Goal: Task Accomplishment & Management: Manage account settings

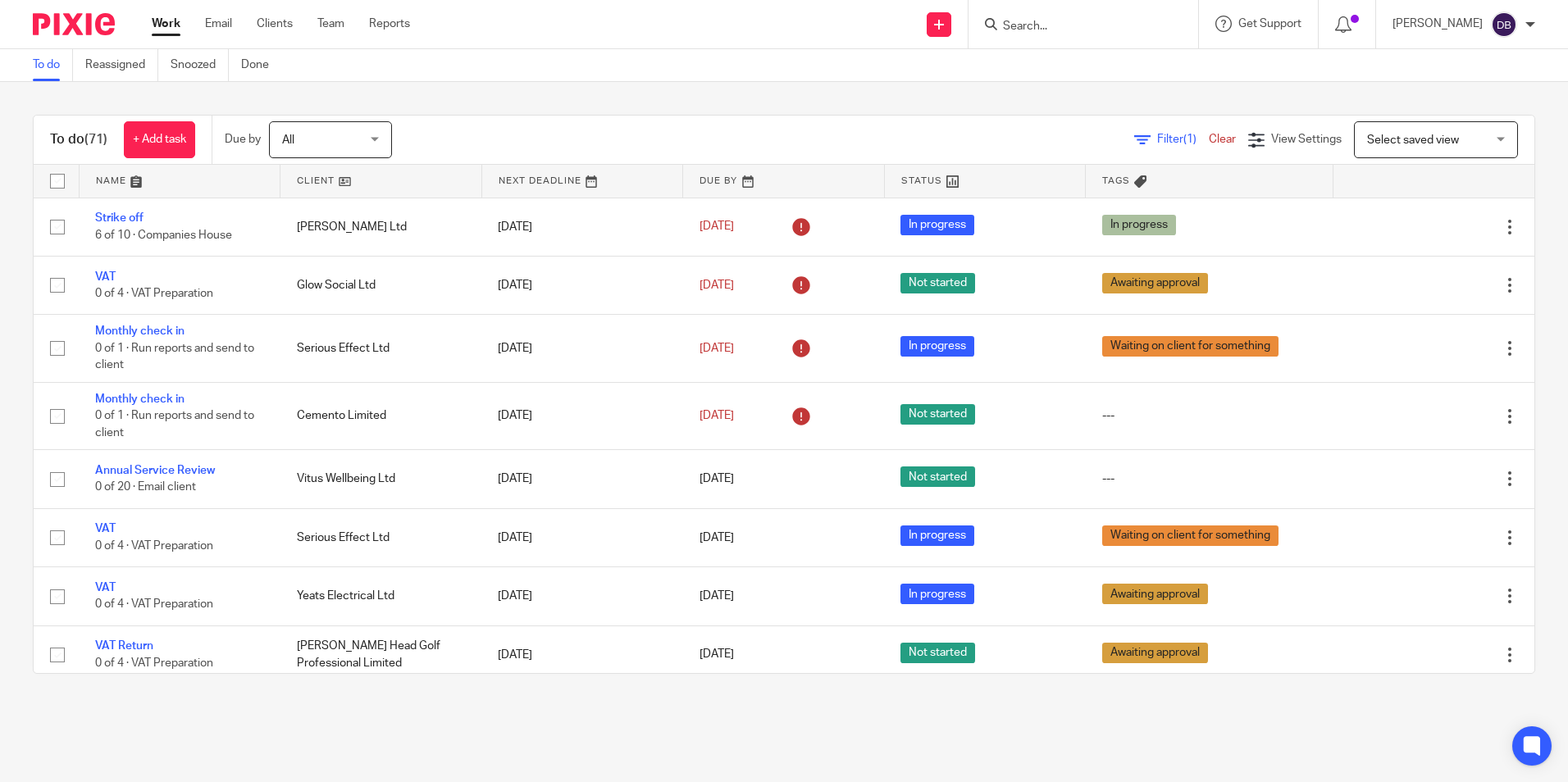
click at [1107, 28] on input "Search" at bounding box center [1075, 26] width 148 height 14
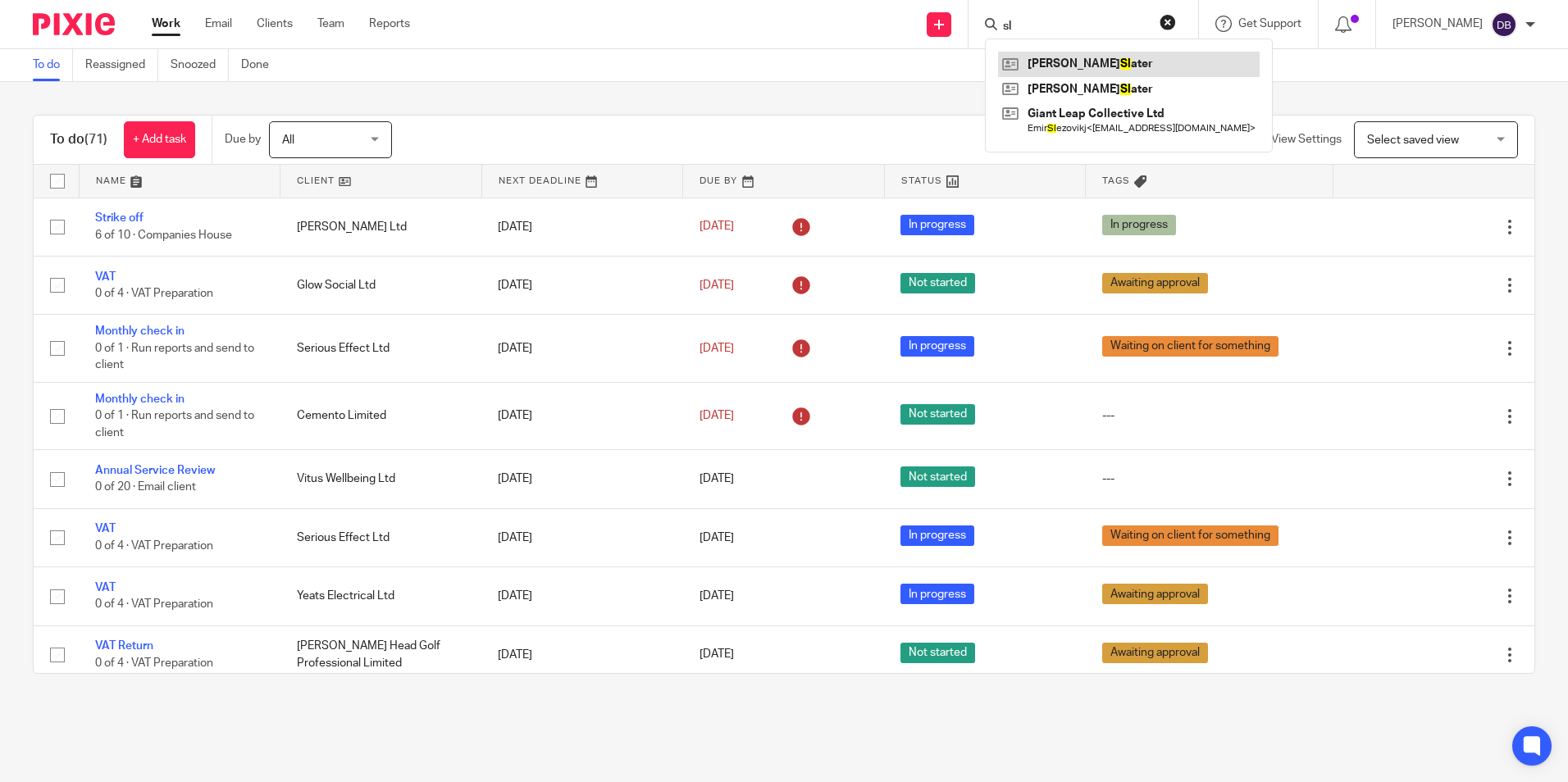
type input "sl"
click at [1104, 62] on link at bounding box center [1128, 63] width 262 height 24
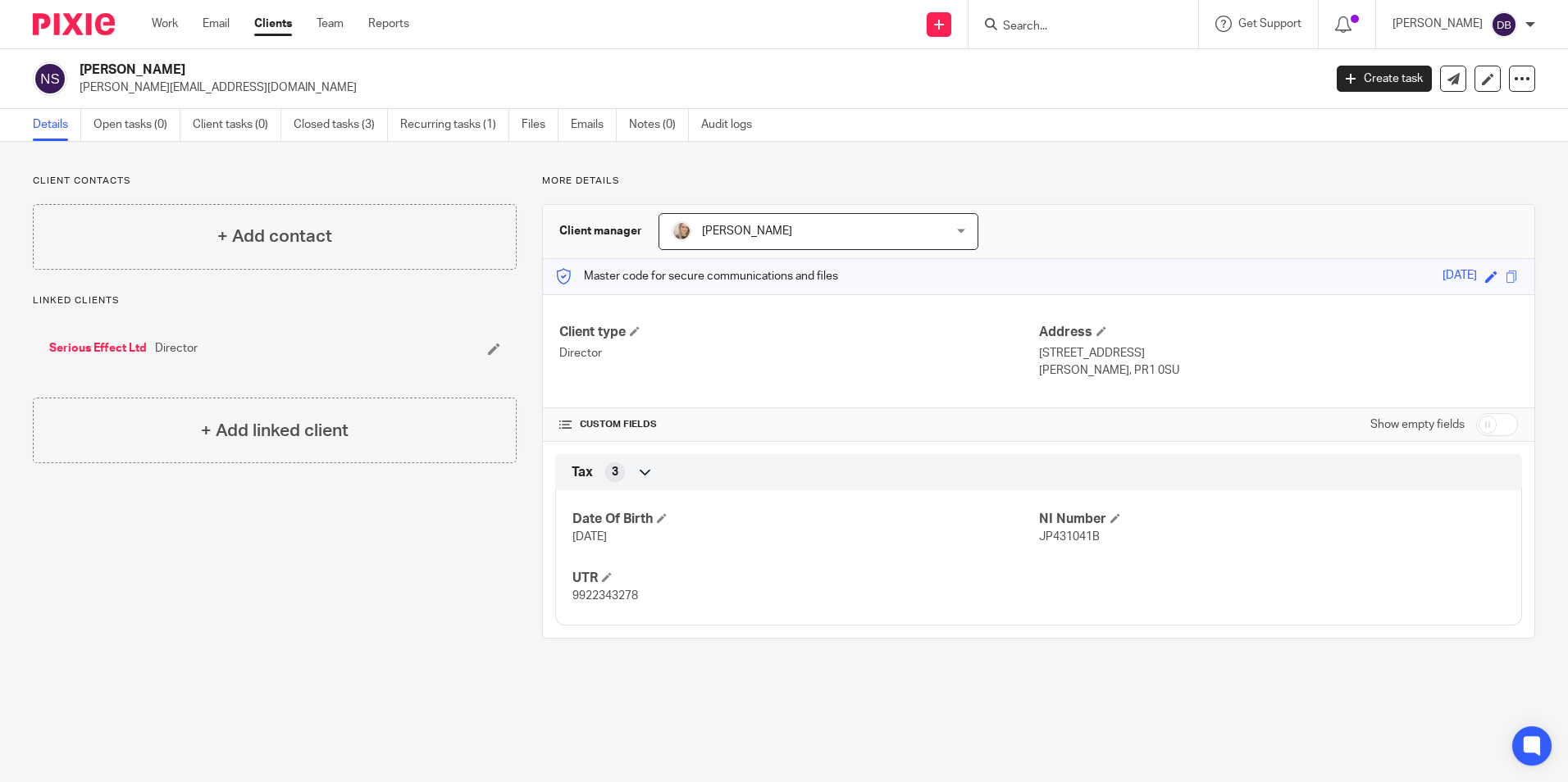
click at [96, 31] on img at bounding box center [73, 24] width 82 height 22
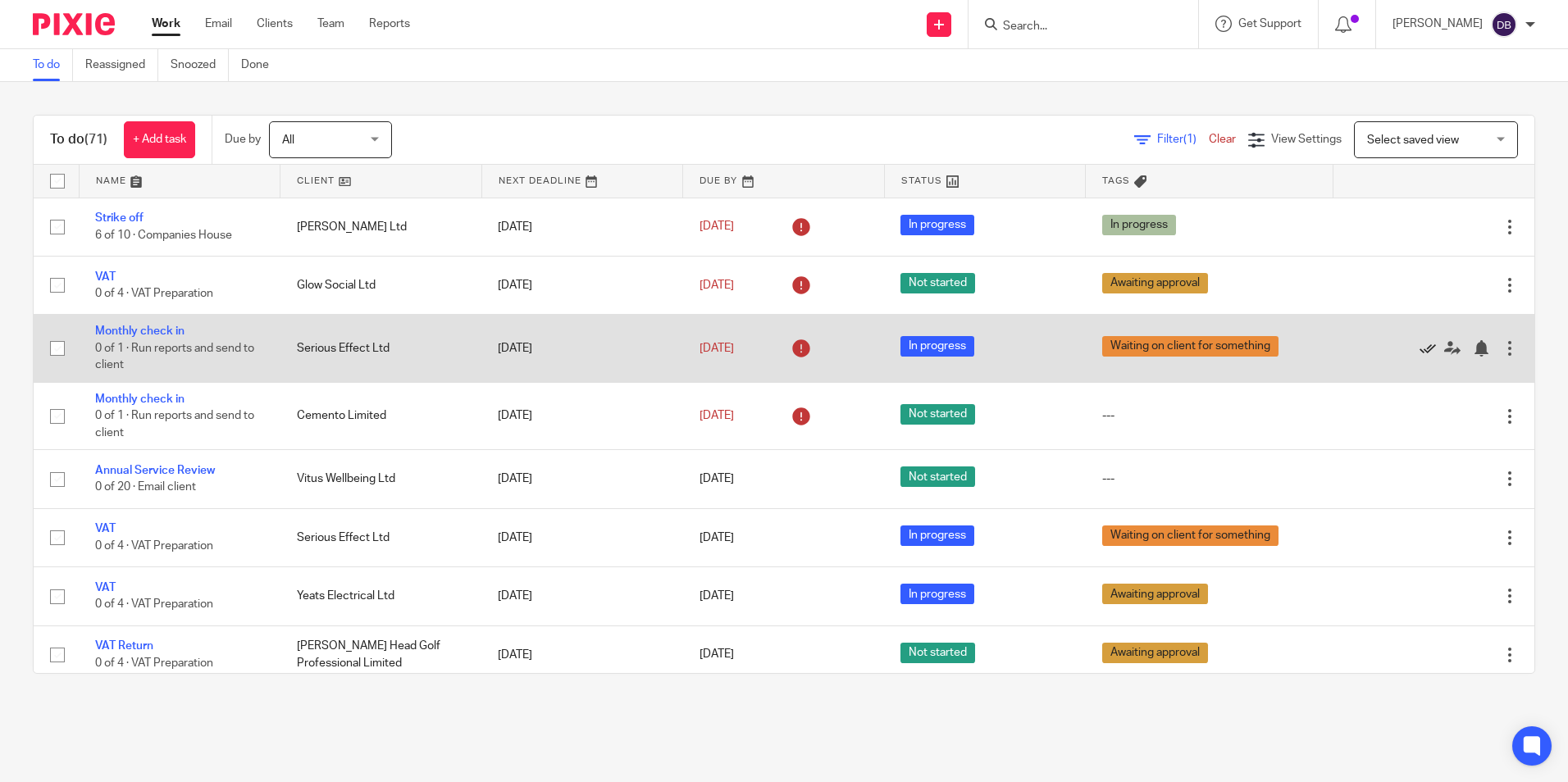
click at [1419, 348] on icon at bounding box center [1427, 348] width 16 height 16
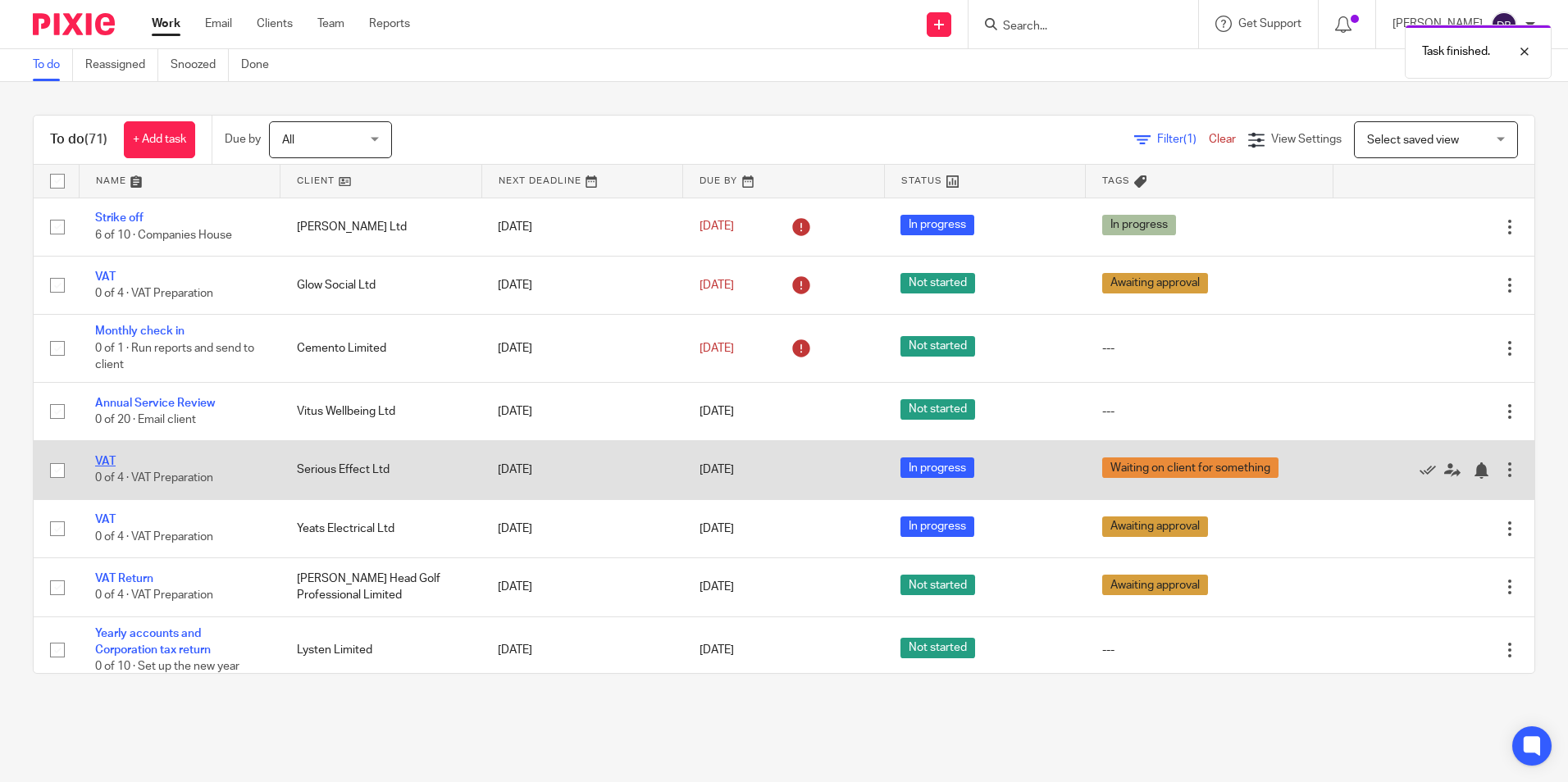
click at [95, 457] on link "VAT" at bounding box center [104, 462] width 20 height 12
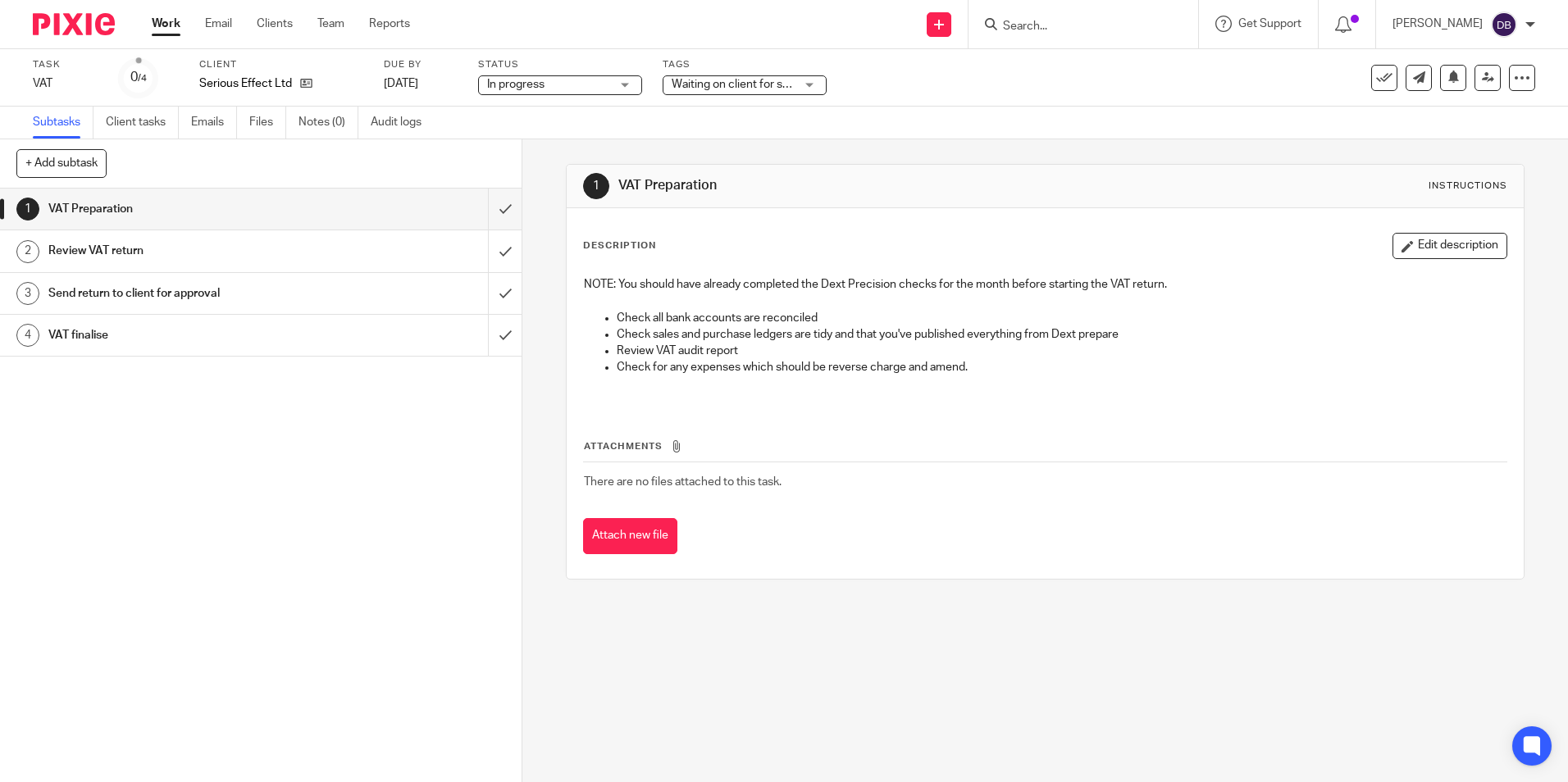
click at [742, 94] on div "Waiting on client for something" at bounding box center [744, 85] width 164 height 19
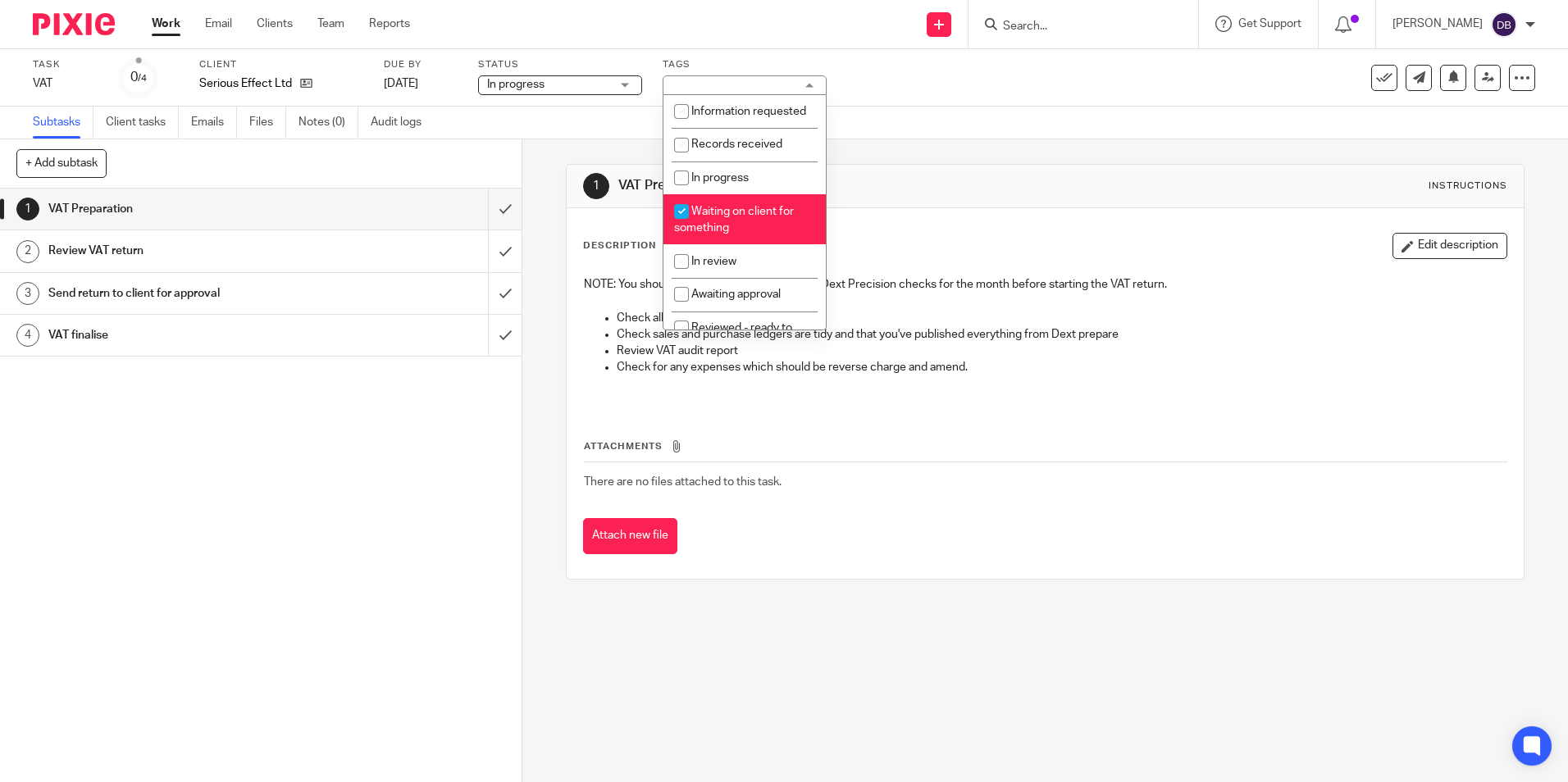
click at [742, 245] on li "Waiting on client for something" at bounding box center [744, 219] width 162 height 50
checkbox input "false"
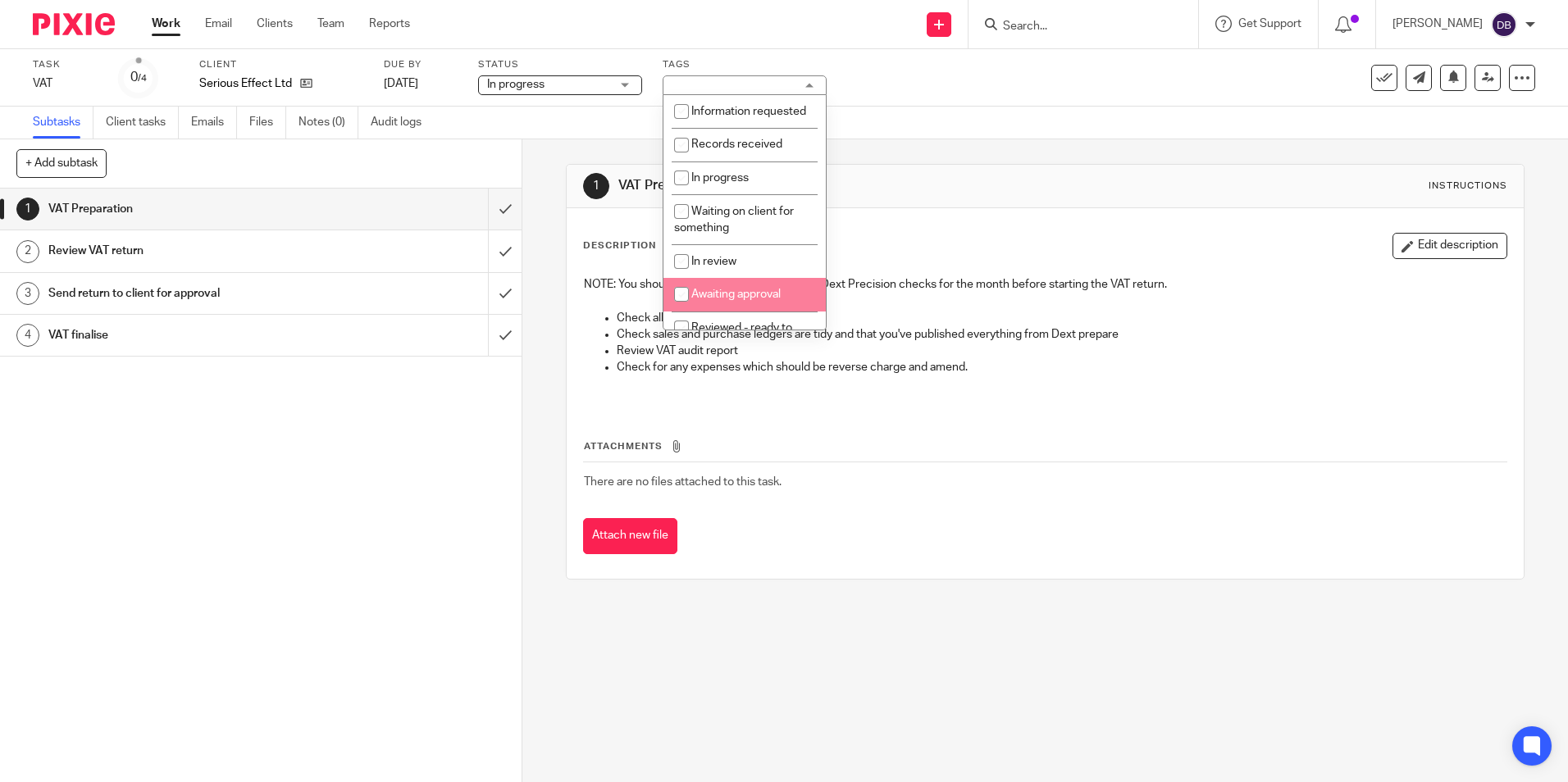
click at [732, 304] on li "Awaiting approval" at bounding box center [744, 295] width 162 height 34
checkbox input "true"
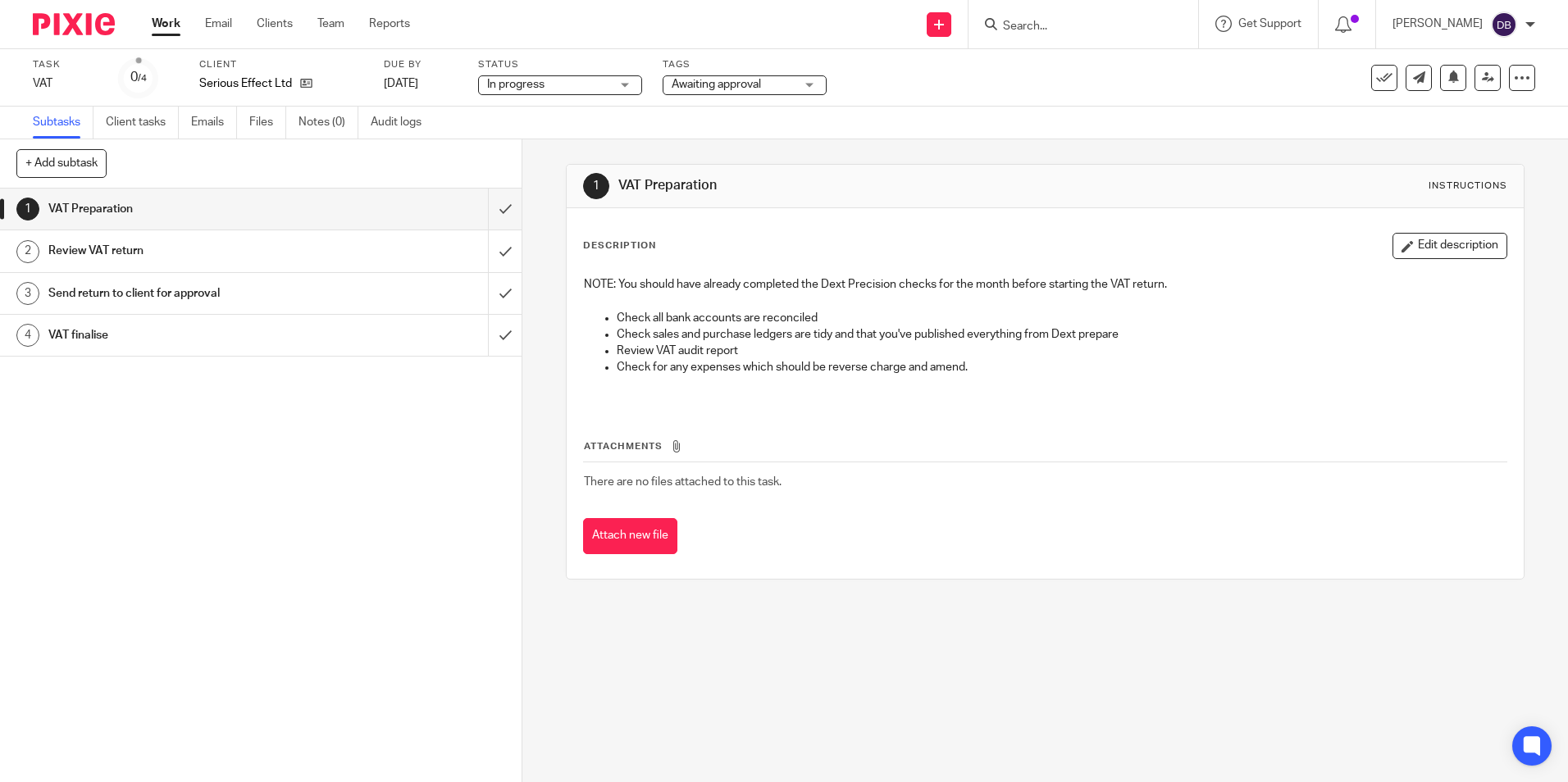
click at [85, 36] on div at bounding box center [68, 24] width 135 height 48
click at [78, 19] on img at bounding box center [73, 24] width 82 height 22
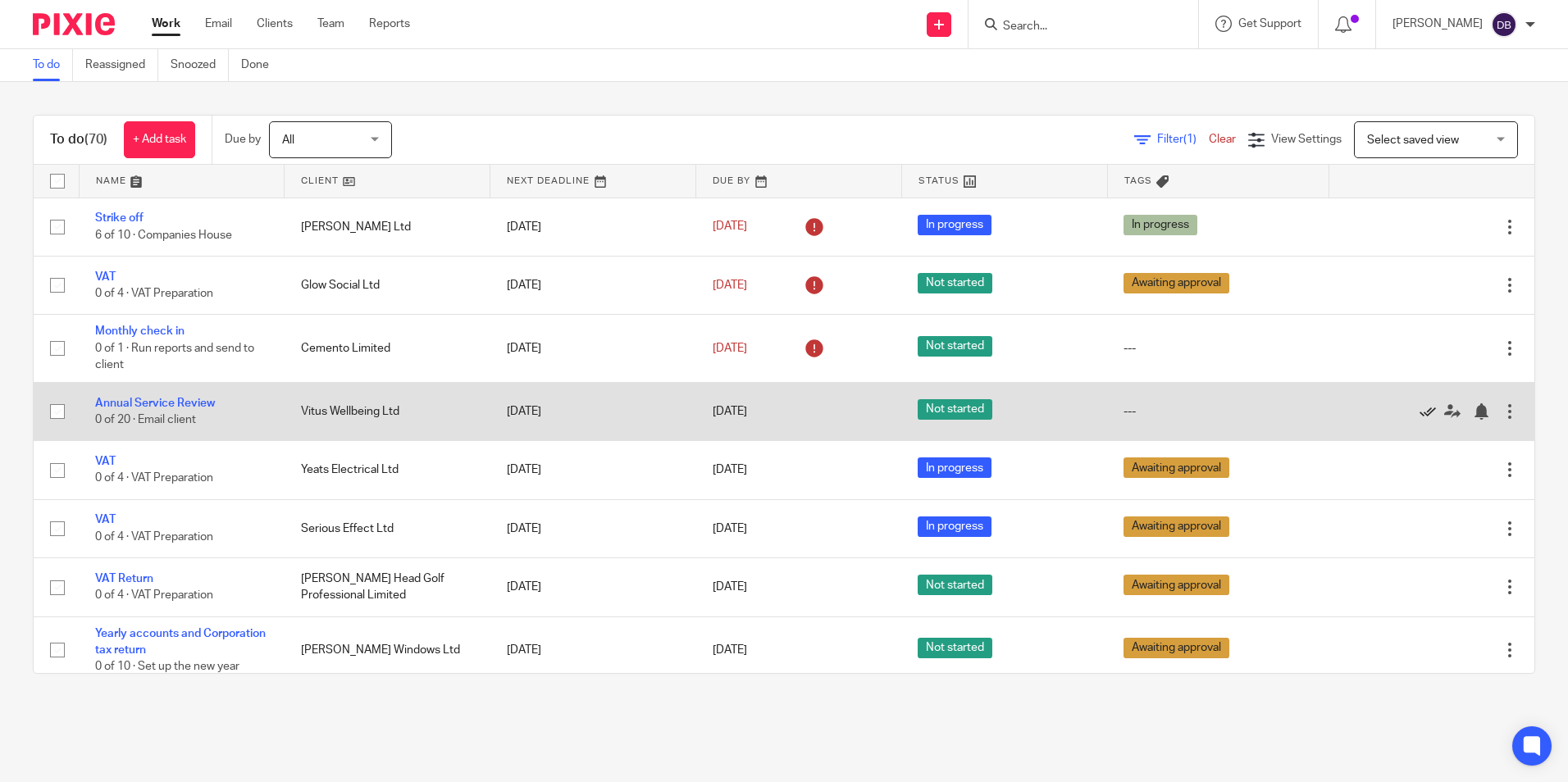
click at [1419, 413] on icon at bounding box center [1427, 411] width 16 height 16
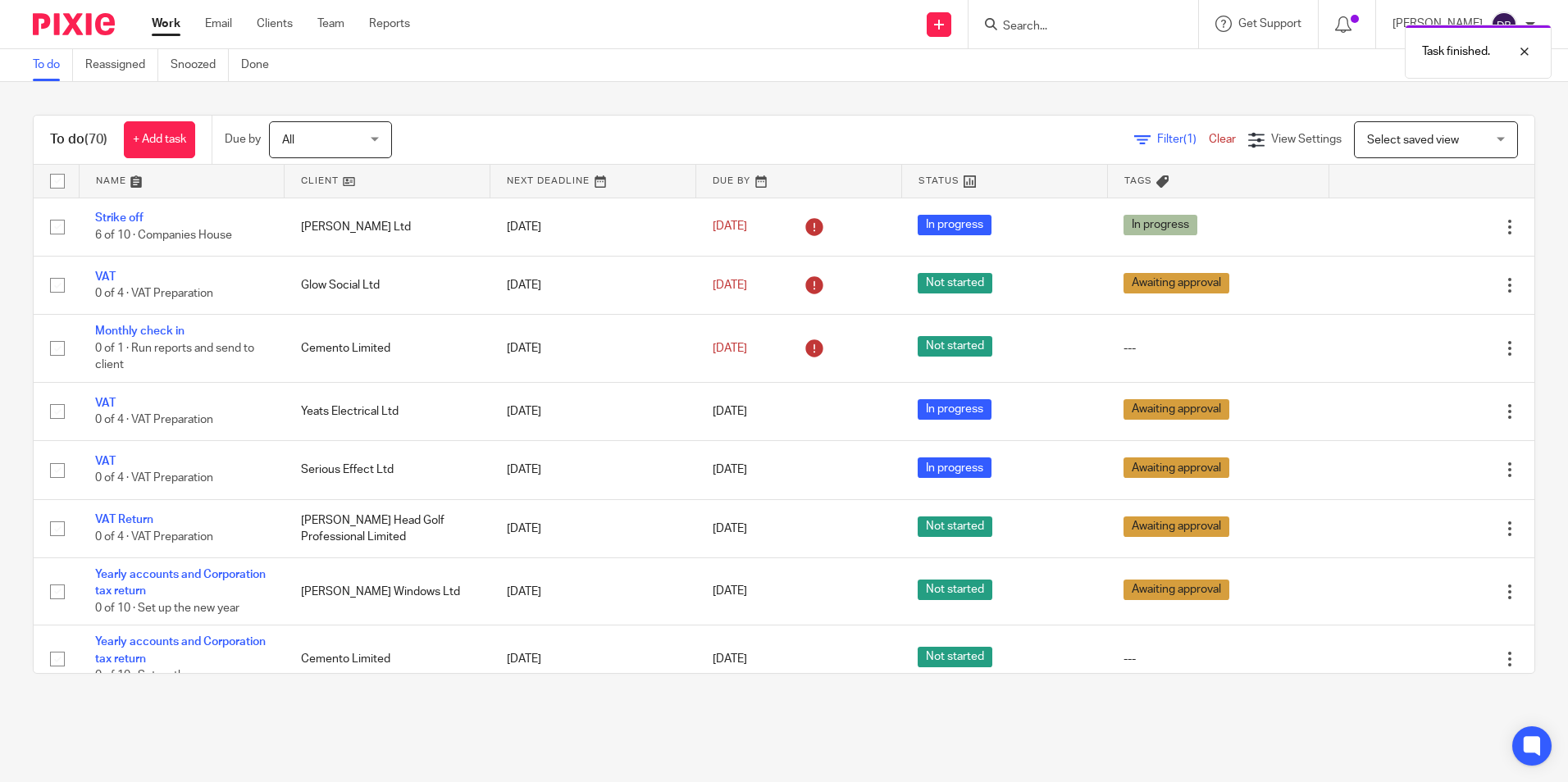
click at [64, 32] on img at bounding box center [73, 24] width 82 height 22
